Goal: Use online tool/utility: Utilize a website feature to perform a specific function

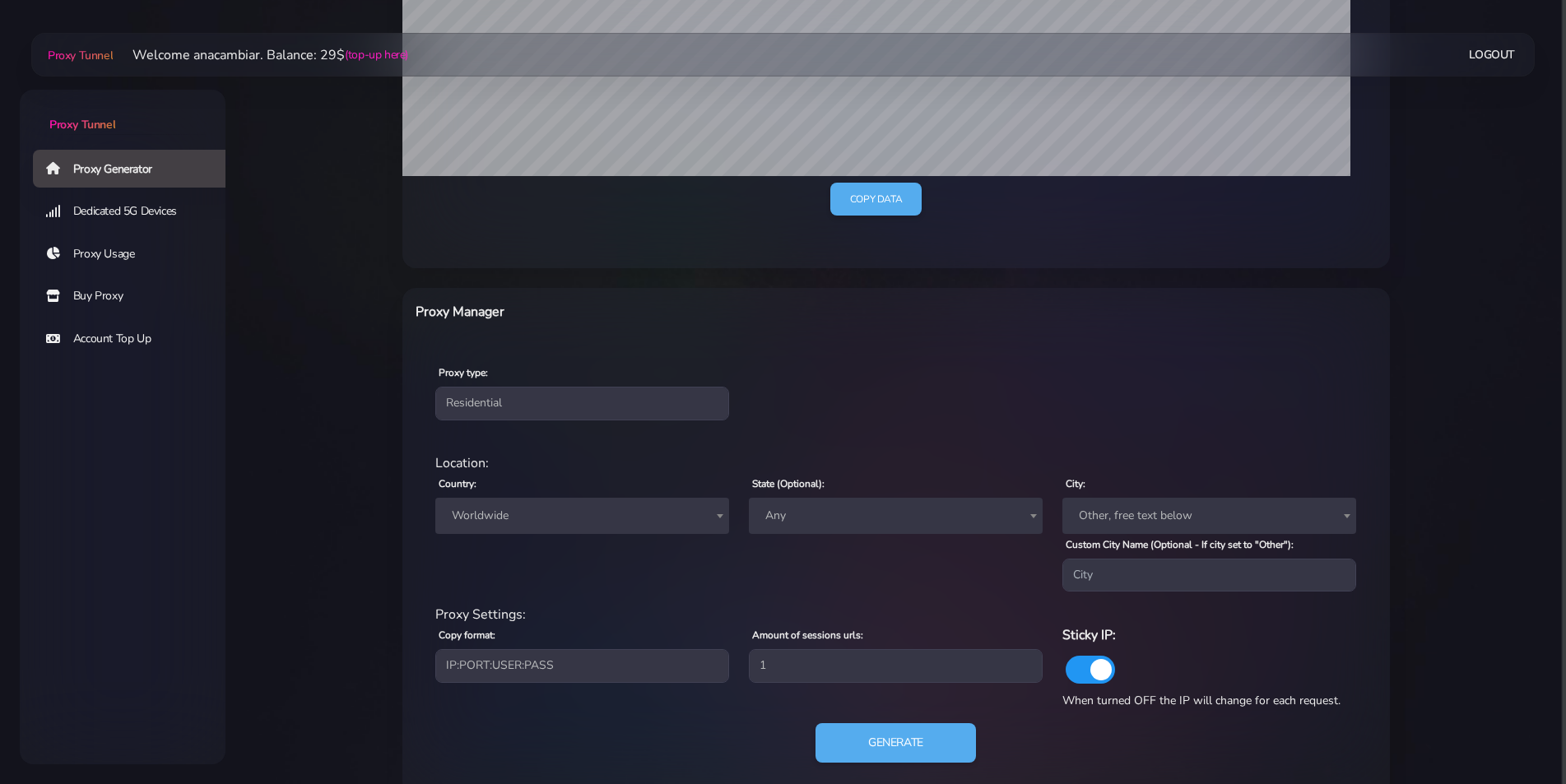
scroll to position [442, 0]
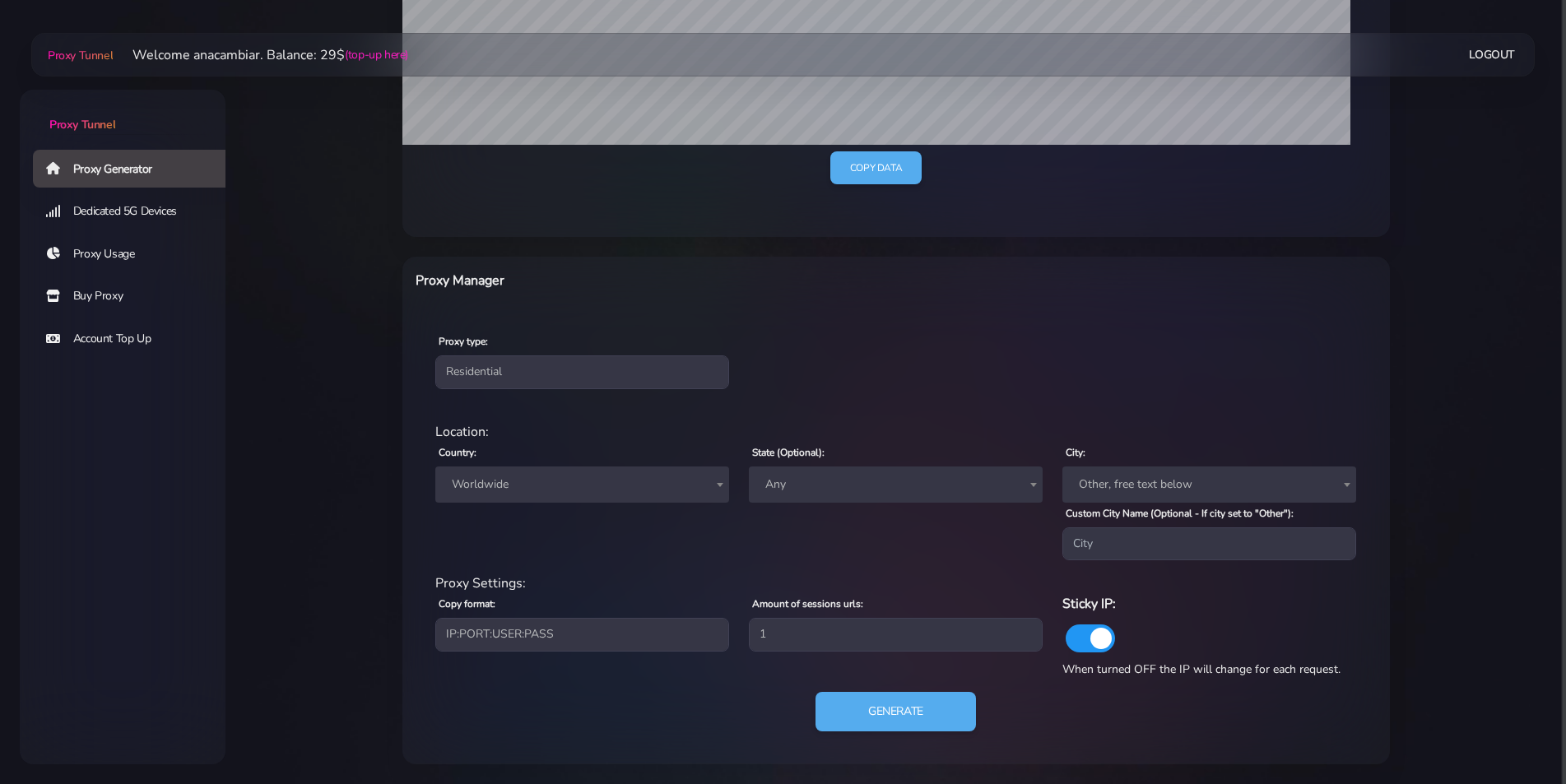
click at [485, 479] on span "Worldwide" at bounding box center [582, 484] width 274 height 23
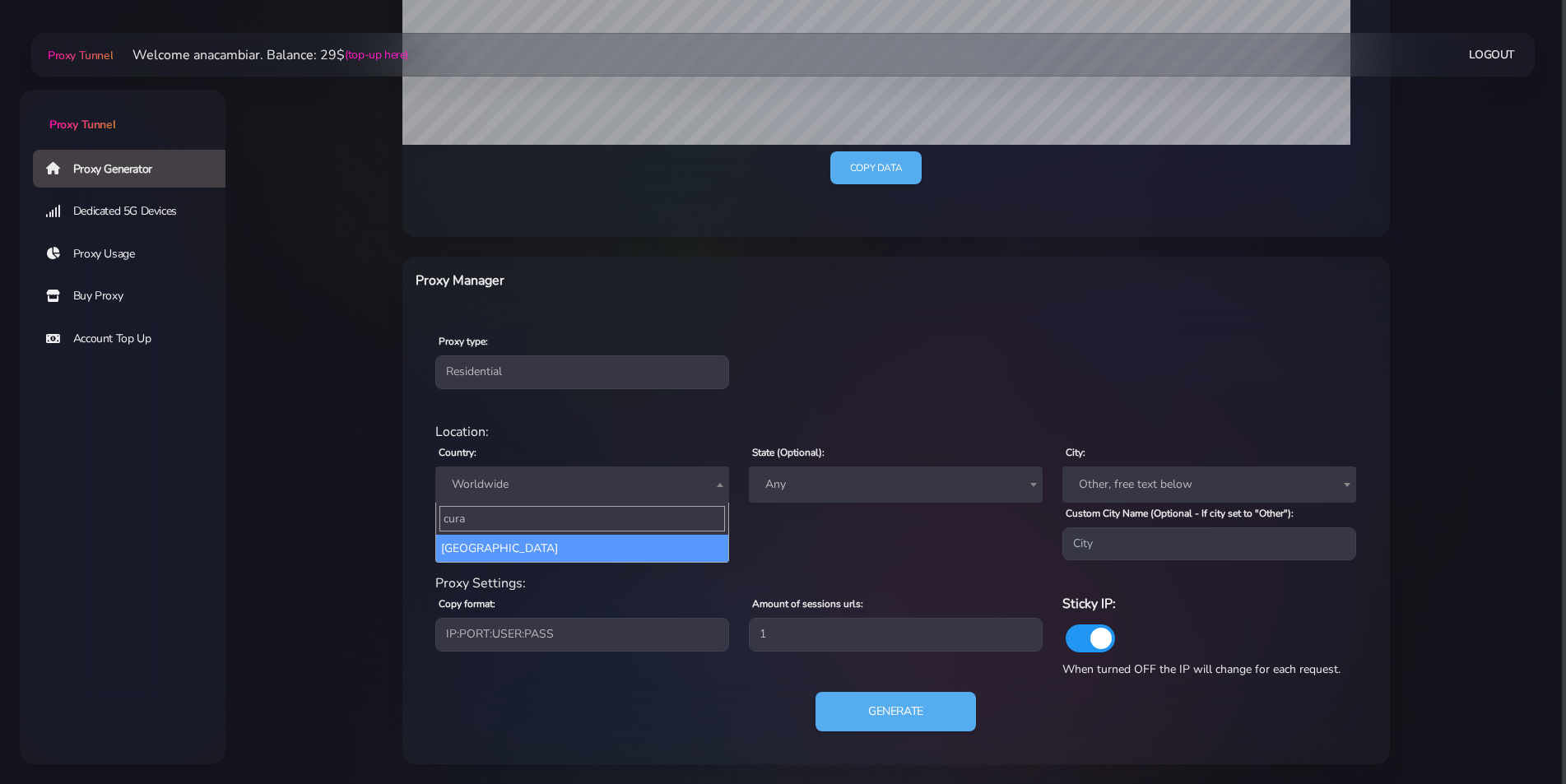
type input "cura"
select select "CW"
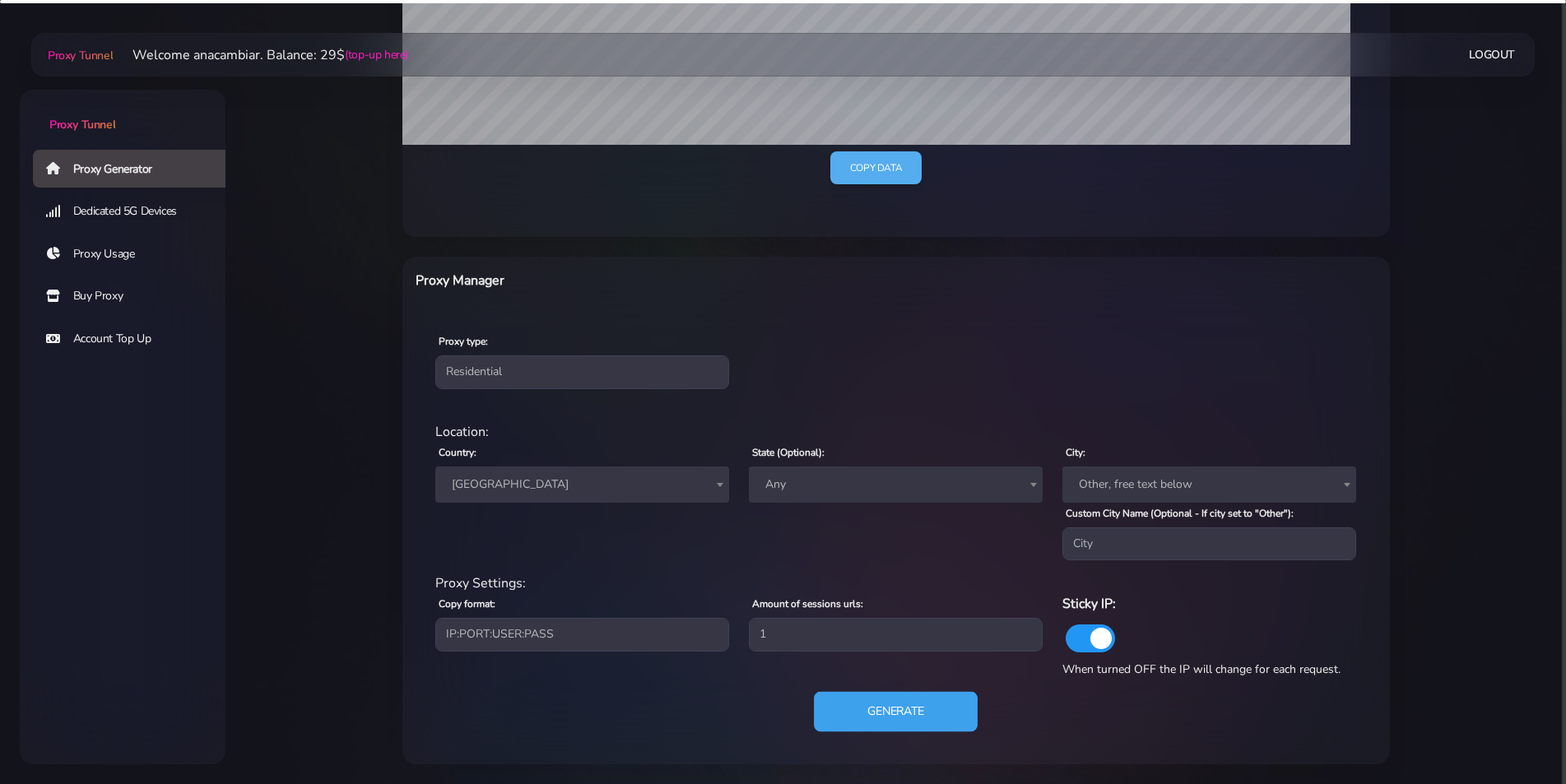
click at [893, 711] on button "Generate" at bounding box center [895, 711] width 164 height 40
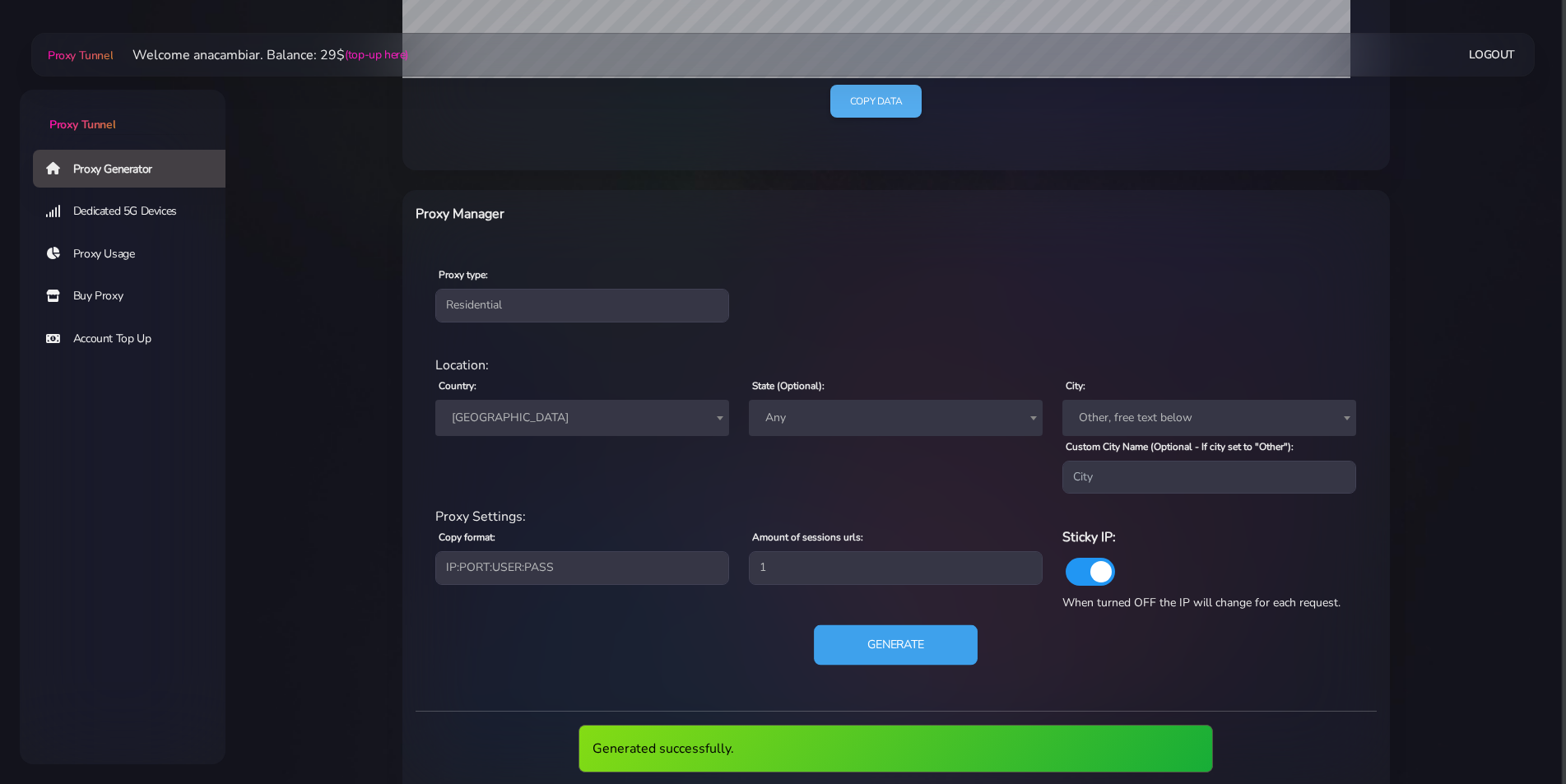
scroll to position [666, 0]
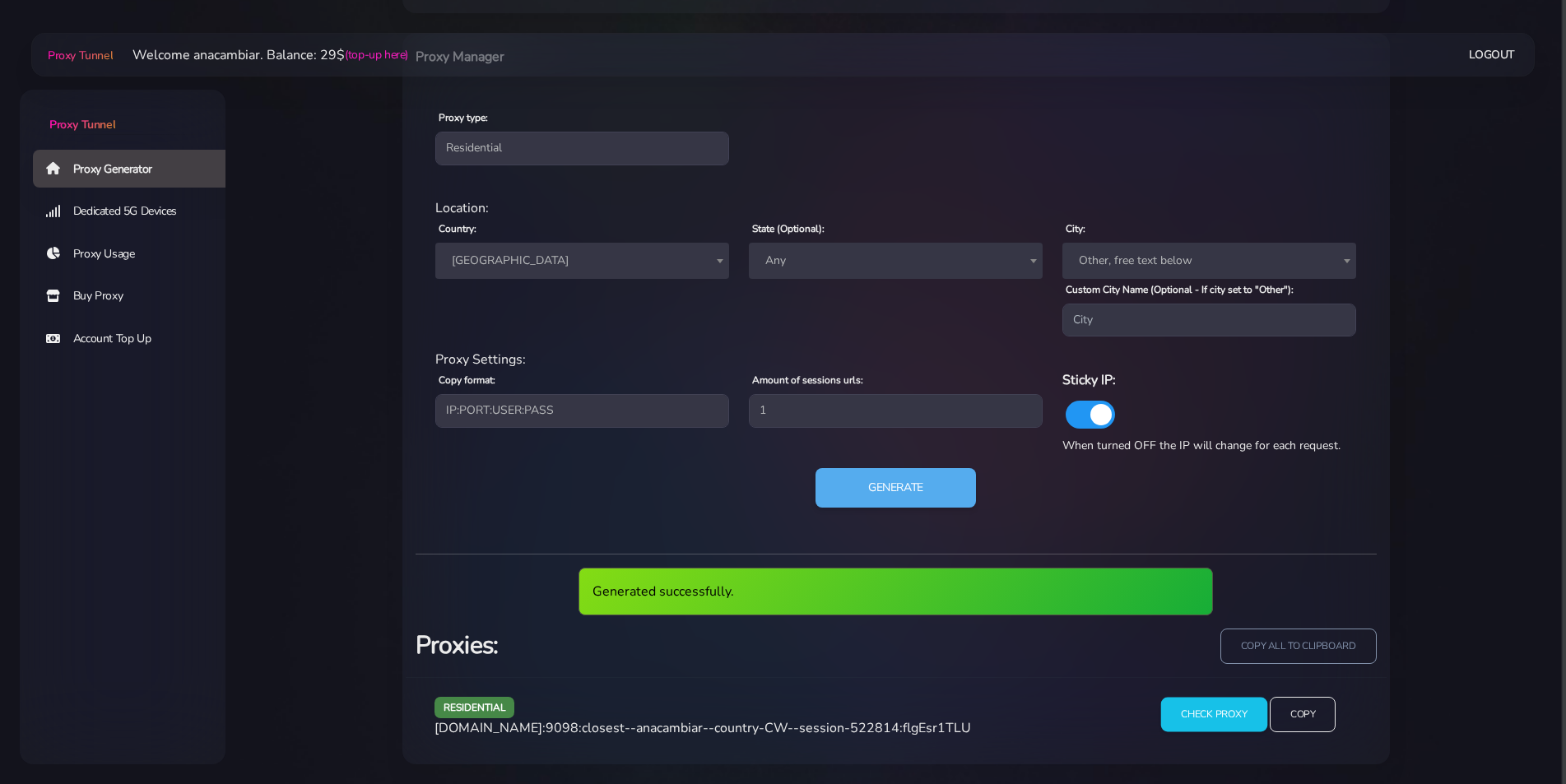
click at [1179, 705] on input "Check Proxy" at bounding box center [1214, 714] width 106 height 35
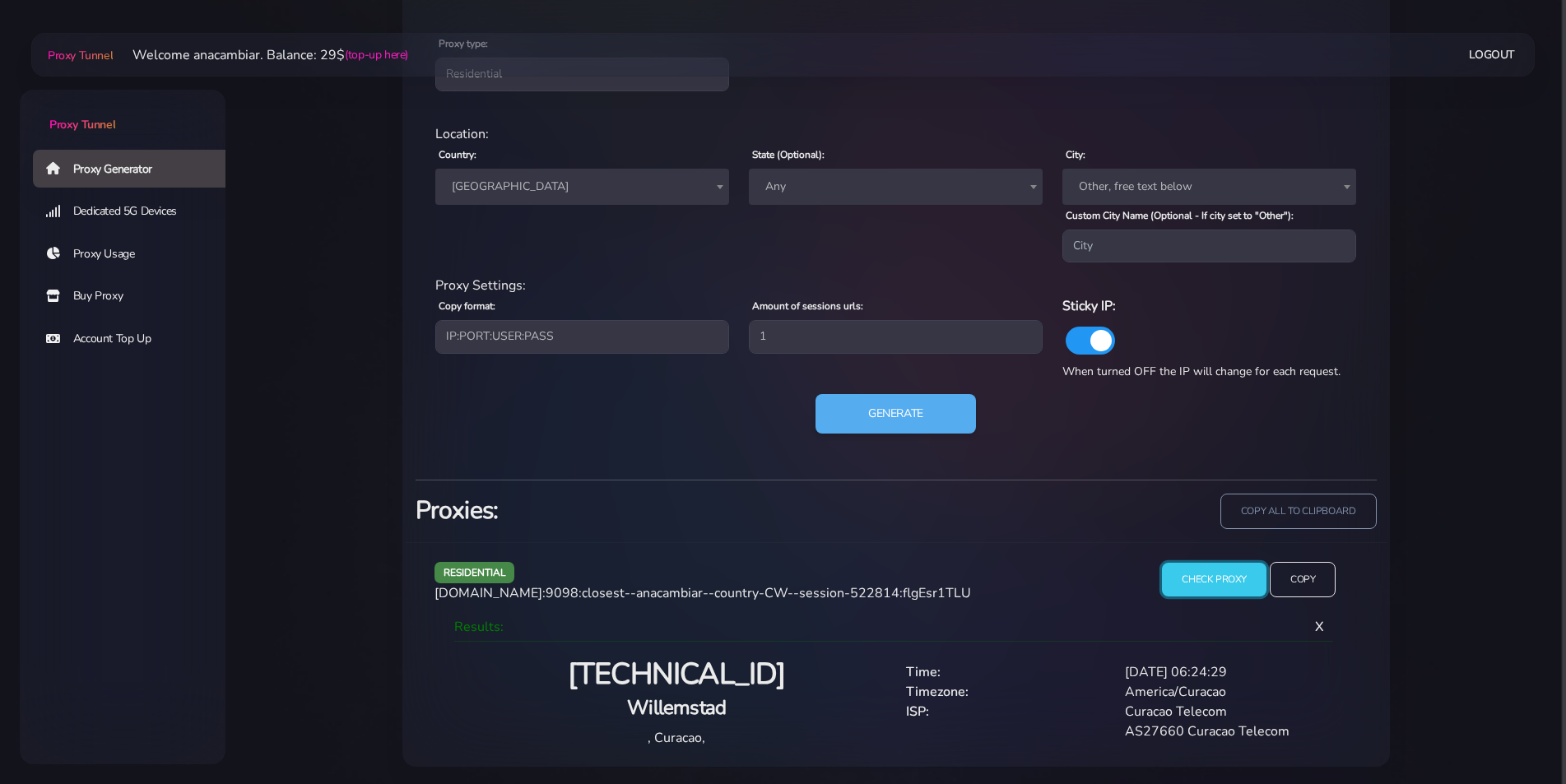
scroll to position [743, 0]
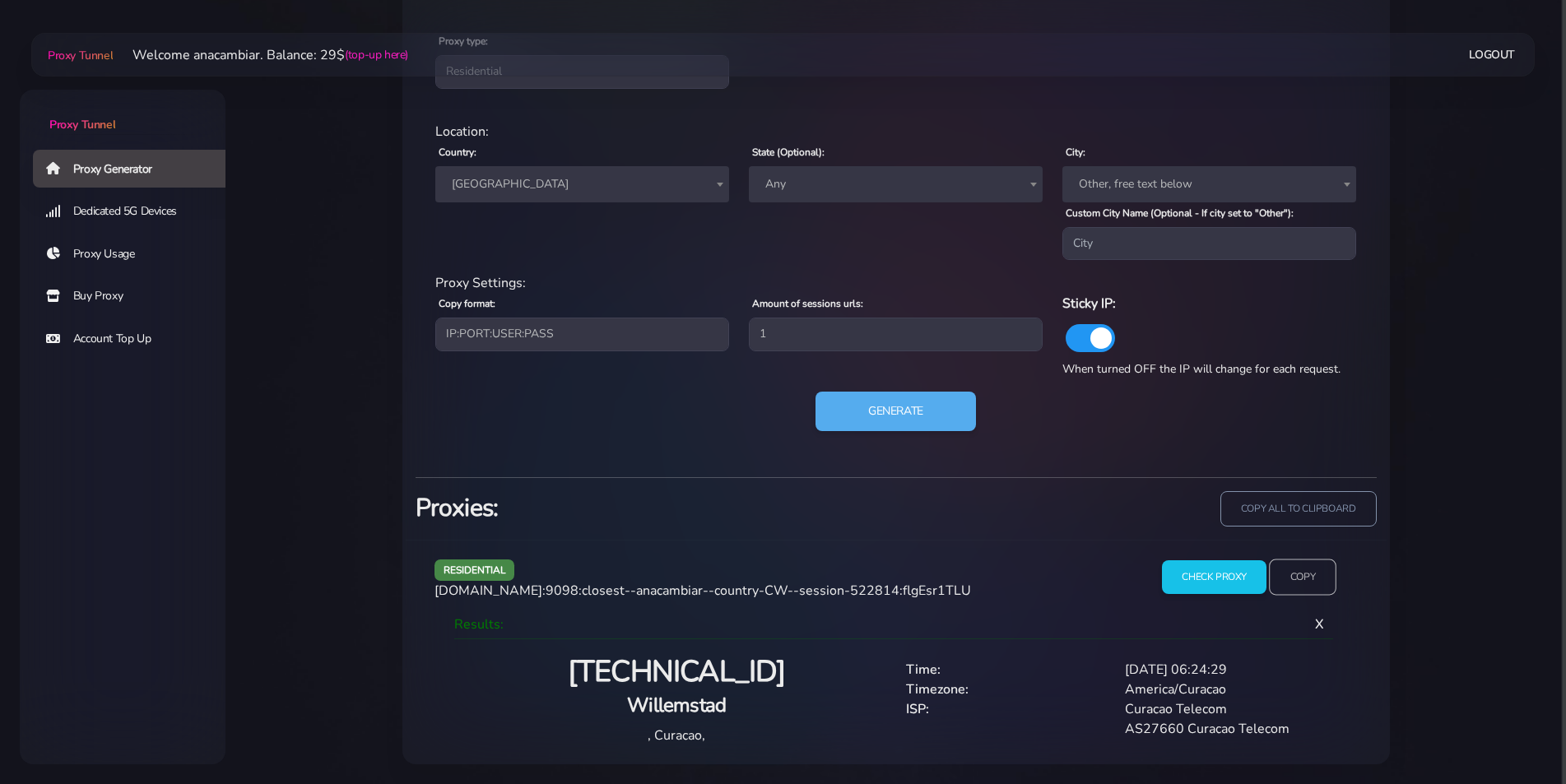
click at [1303, 570] on input "Copy" at bounding box center [1303, 577] width 67 height 37
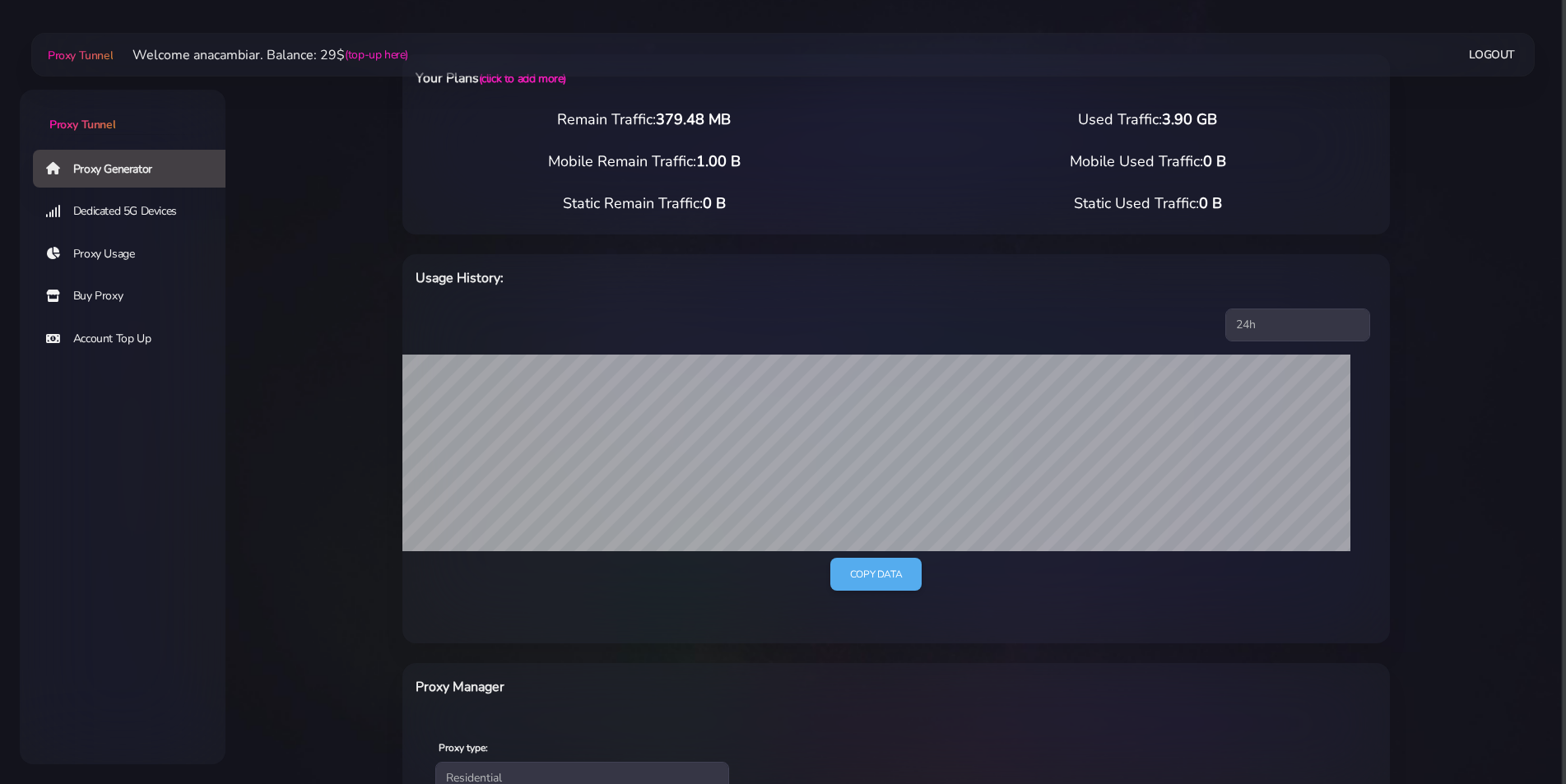
scroll to position [0, 0]
